Goal: Navigation & Orientation: Find specific page/section

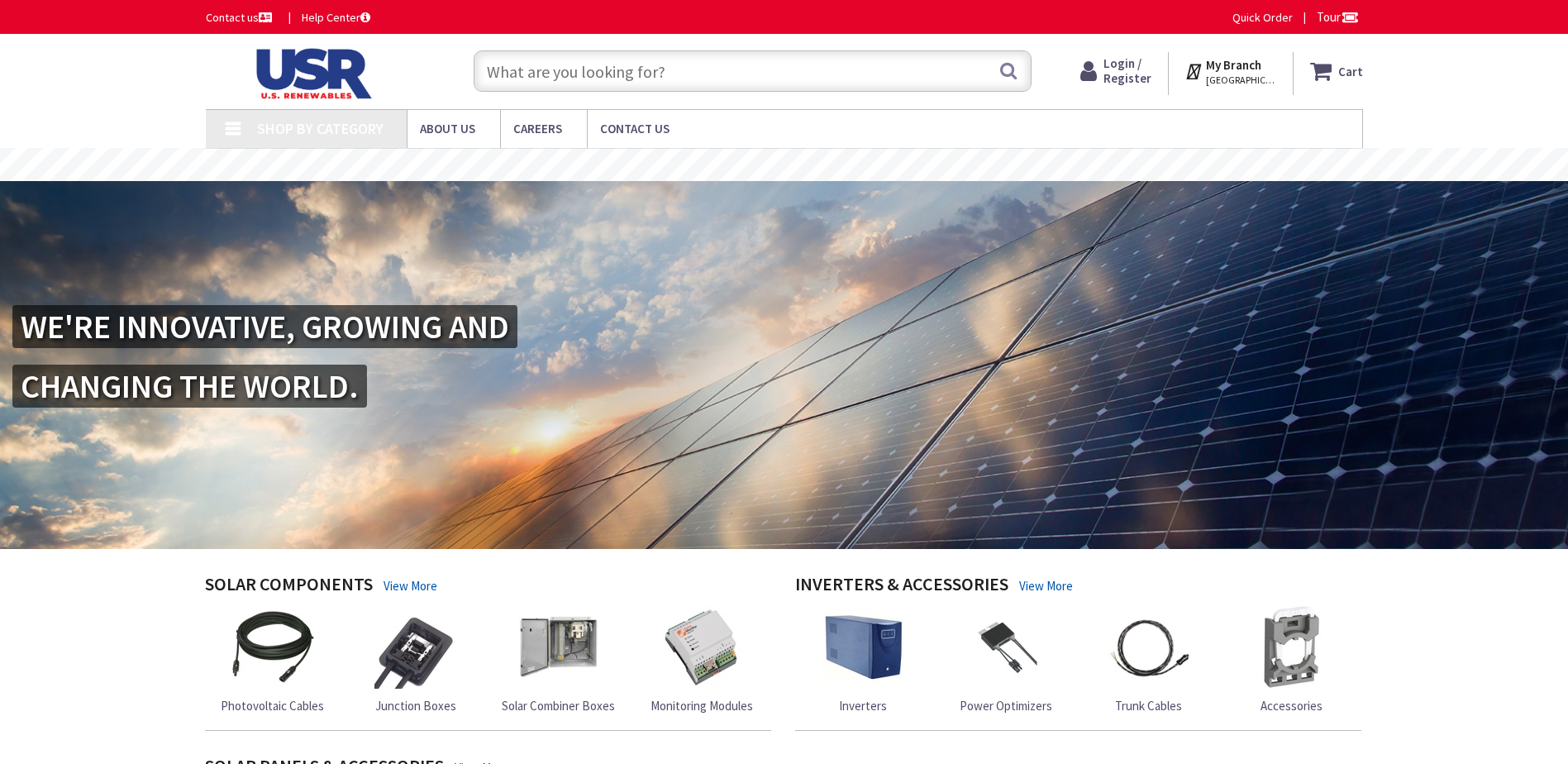
type input "[PERSON_NAME], [STREET_ADDRESS][US_STATE][PERSON_NAME]"
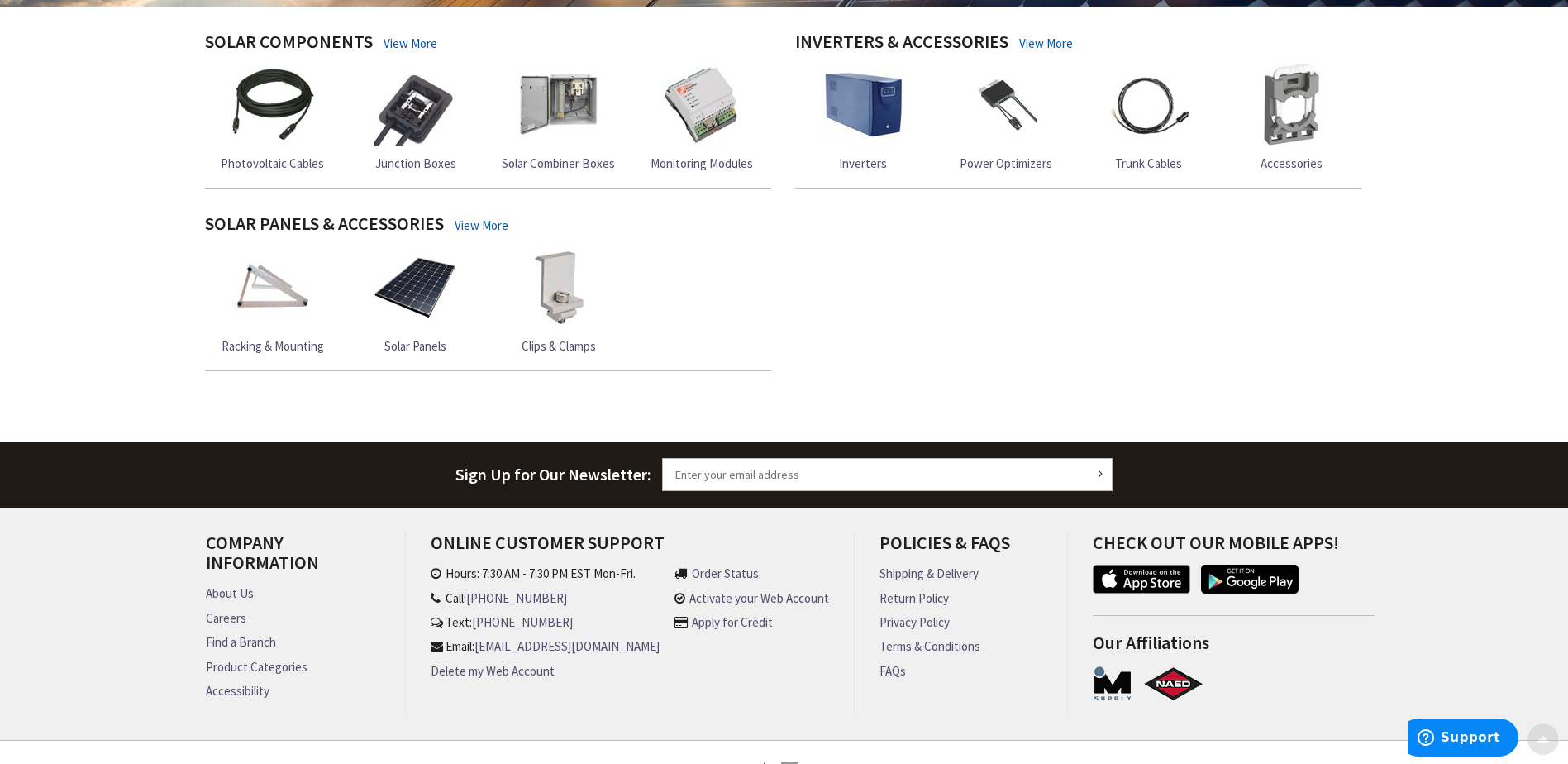
scroll to position [587, 0]
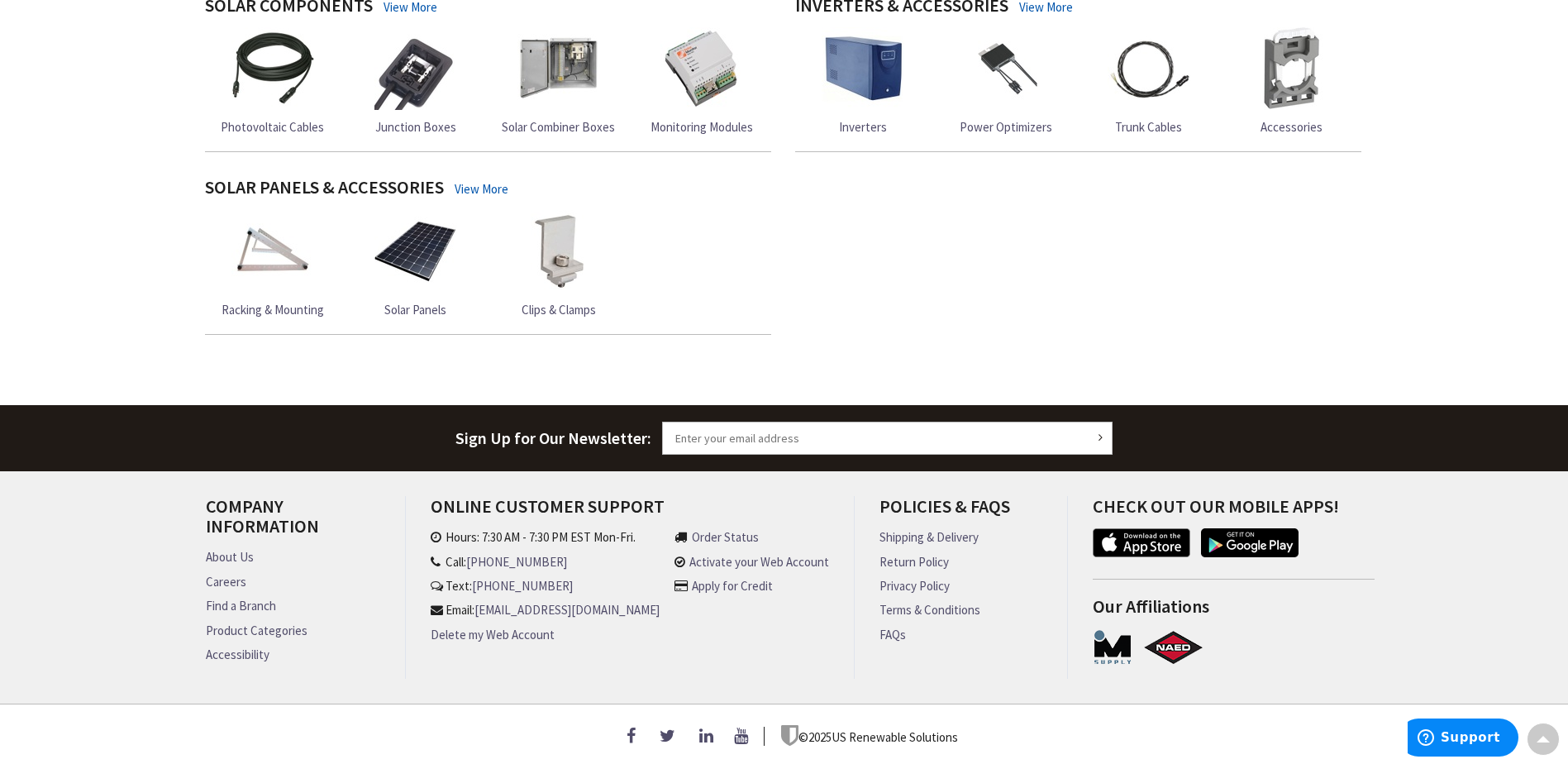
click at [256, 597] on link "Find a Branch" at bounding box center [240, 605] width 70 height 17
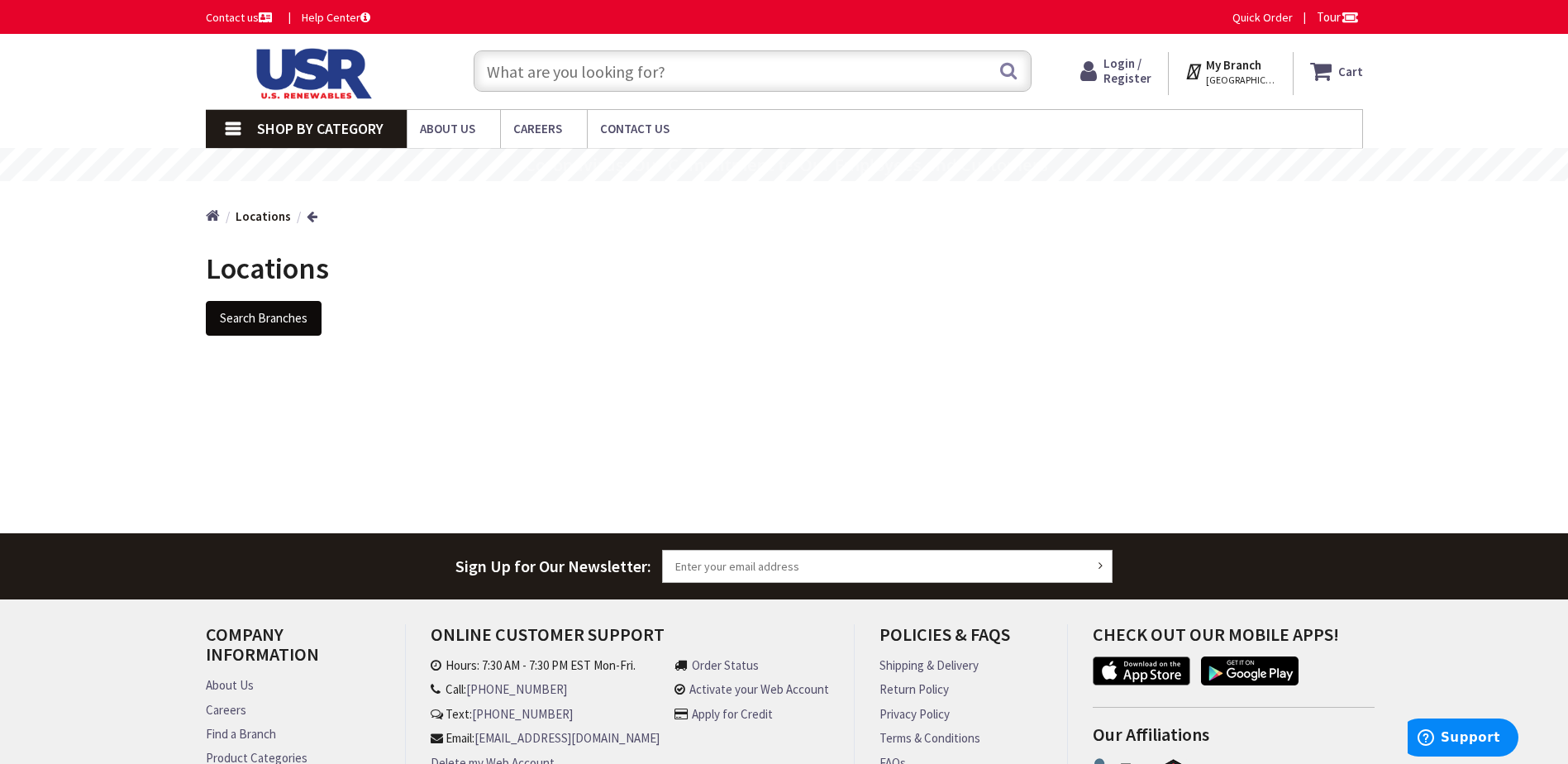
click at [269, 313] on button "Search Branches" at bounding box center [263, 318] width 116 height 35
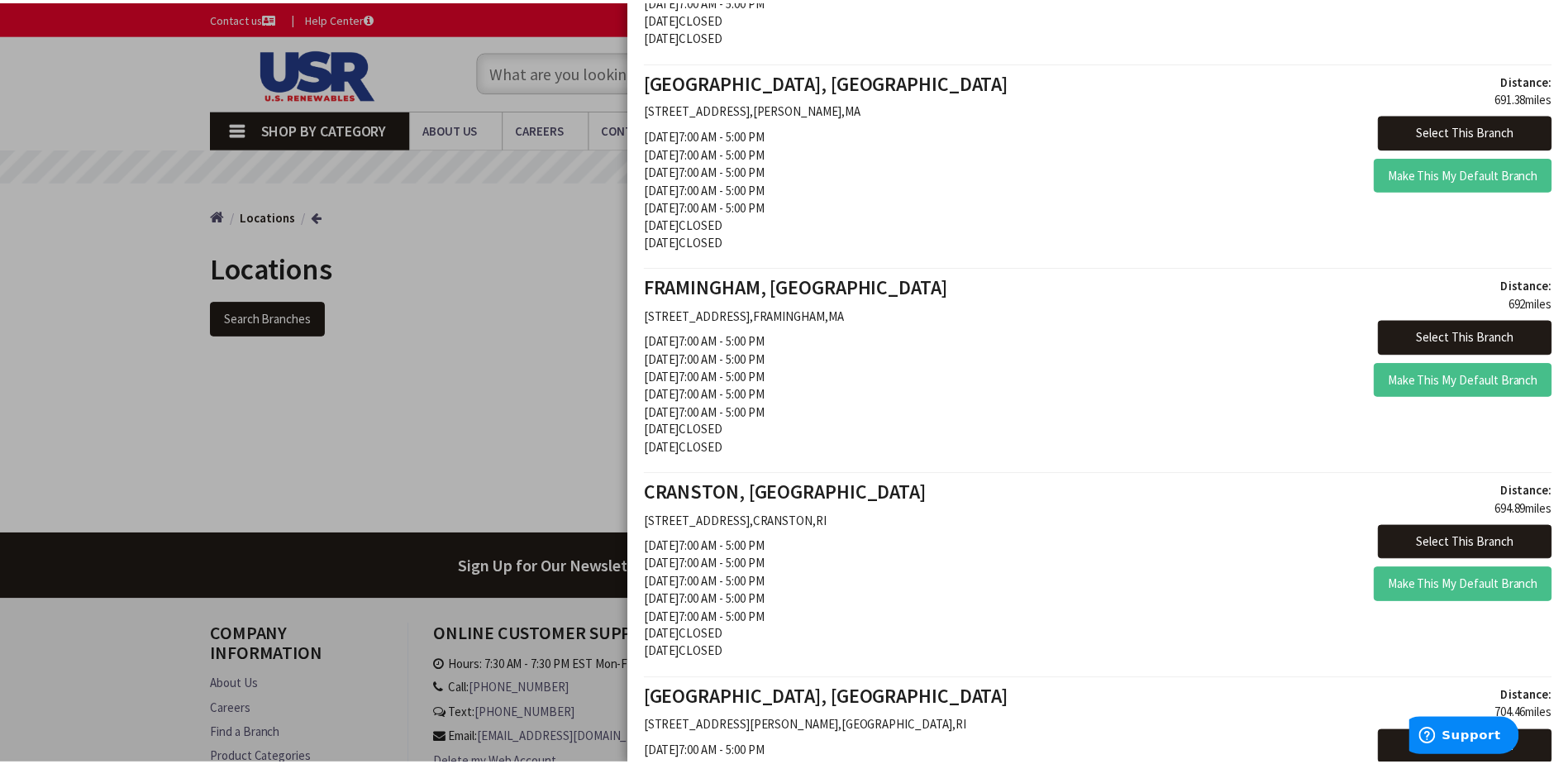
scroll to position [1323, 0]
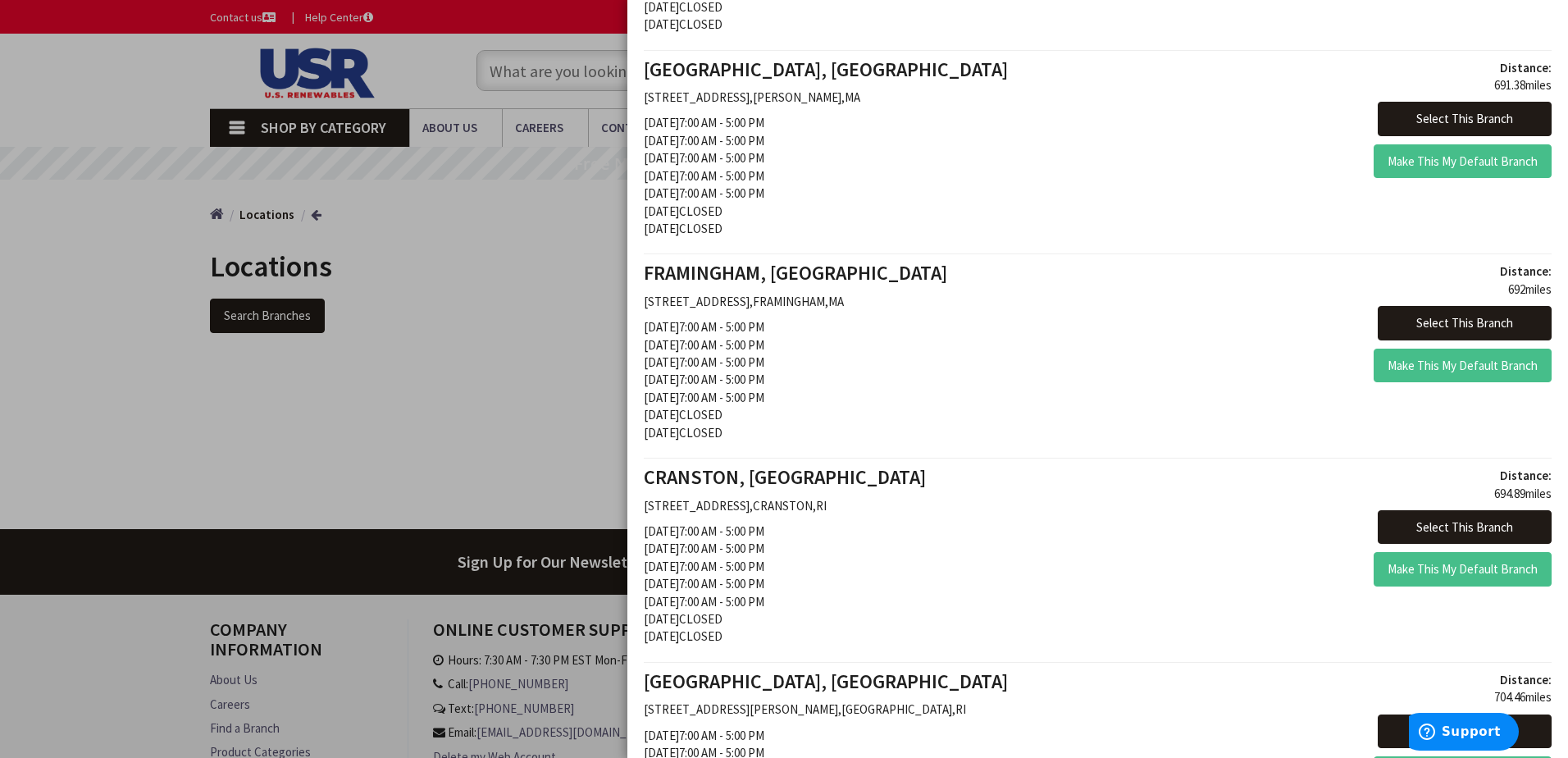
click at [66, 59] on div at bounding box center [784, 379] width 1568 height 758
